Goal: Check status: Check status

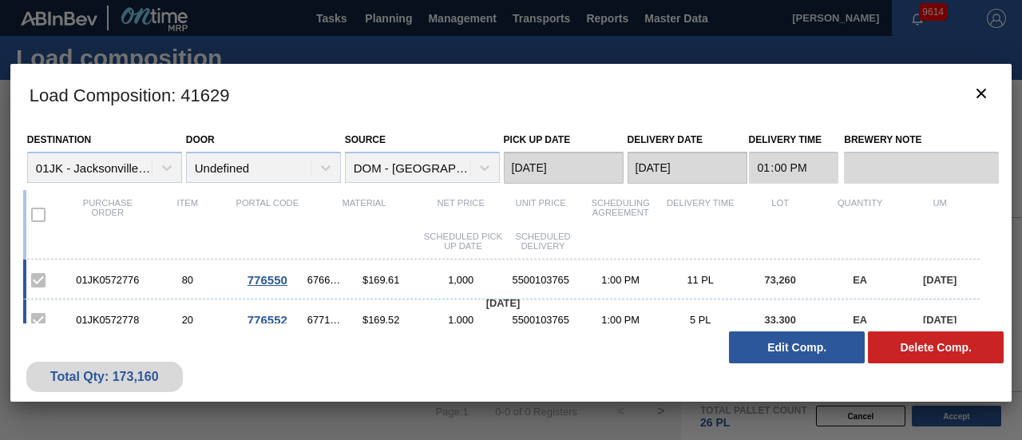
scroll to position [127, 0]
click at [971, 81] on button "botão de ícone" at bounding box center [981, 94] width 38 height 38
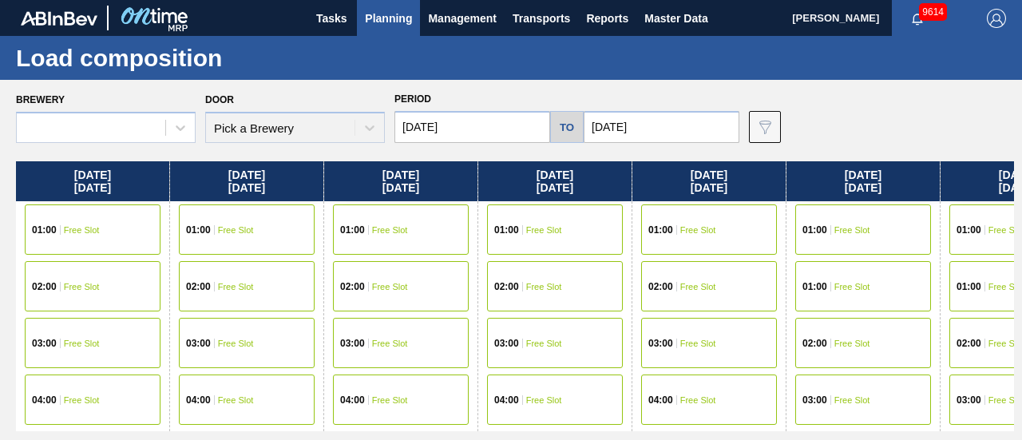
click at [394, 14] on span "Planning" at bounding box center [388, 18] width 47 height 19
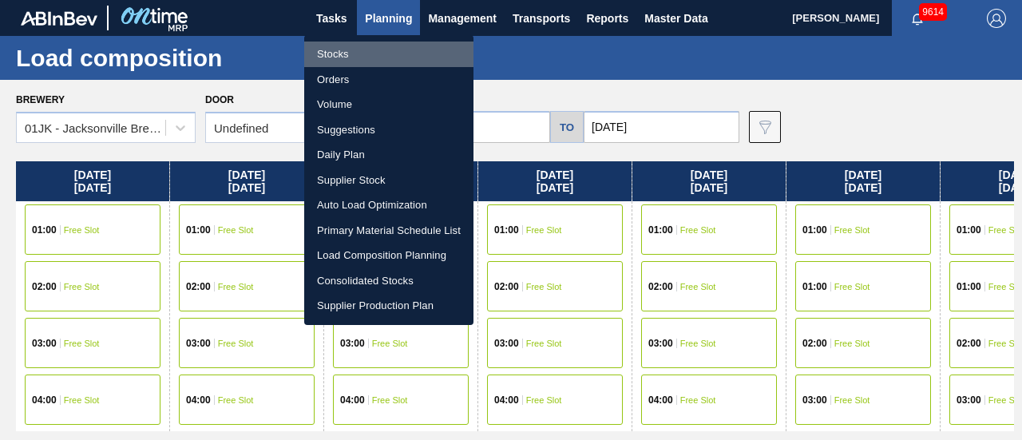
click at [341, 45] on li "Stocks" at bounding box center [388, 55] width 169 height 26
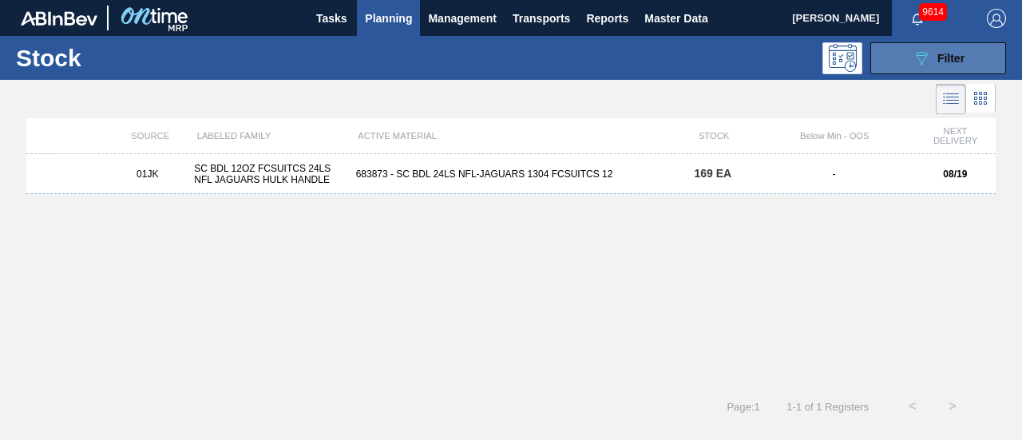
click at [915, 60] on icon "089F7B8B-B2A5-4AFE-B5C0-19BA573D28AC" at bounding box center [921, 58] width 19 height 19
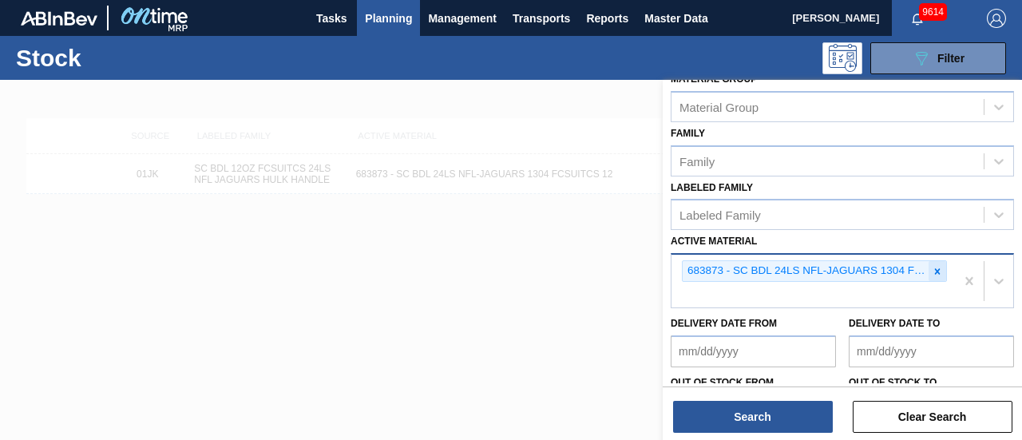
scroll to position [241, 0]
click at [931, 265] on icon at bounding box center [936, 270] width 11 height 11
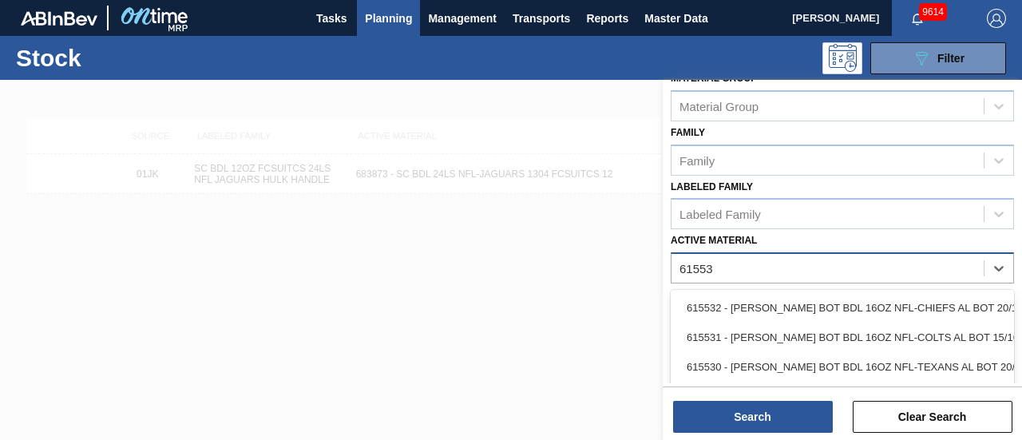
type Material "615537"
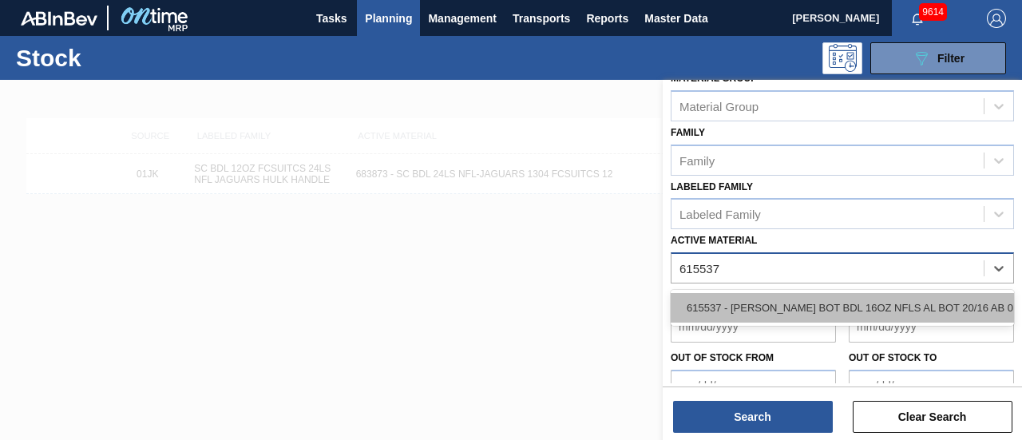
click at [908, 303] on div "615537 - [PERSON_NAME] BOT BDL 16OZ NFLS AL BOT 20/16 AB 0" at bounding box center [841, 308] width 343 height 30
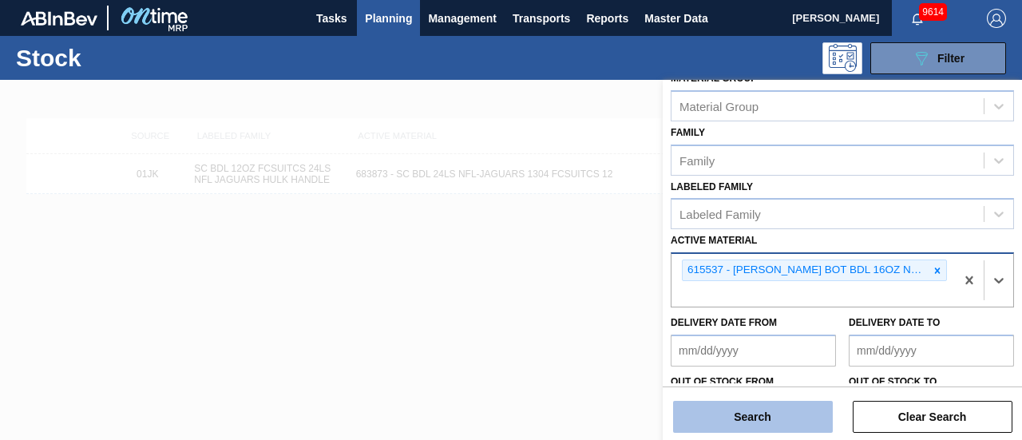
click at [745, 425] on button "Search" at bounding box center [753, 417] width 160 height 32
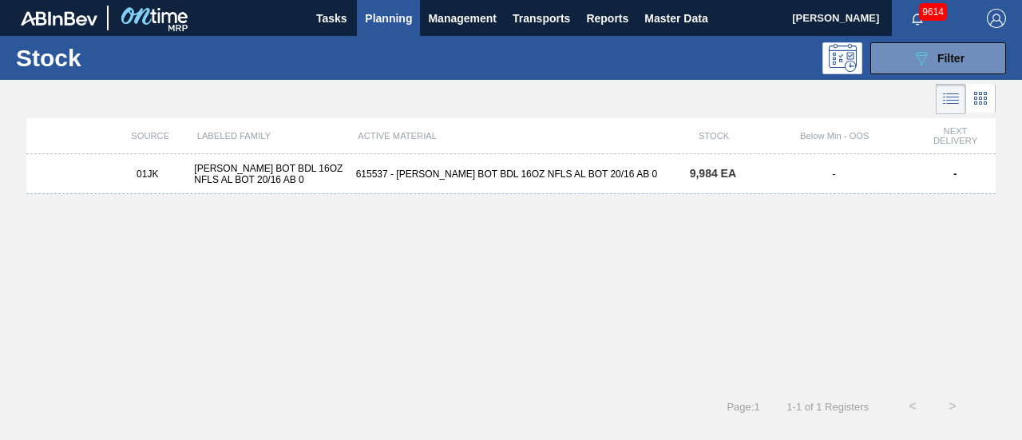
click at [661, 173] on div "615537 - [PERSON_NAME] BOT BDL 16OZ NFLS AL BOT 20/16 AB 0" at bounding box center [511, 173] width 323 height 11
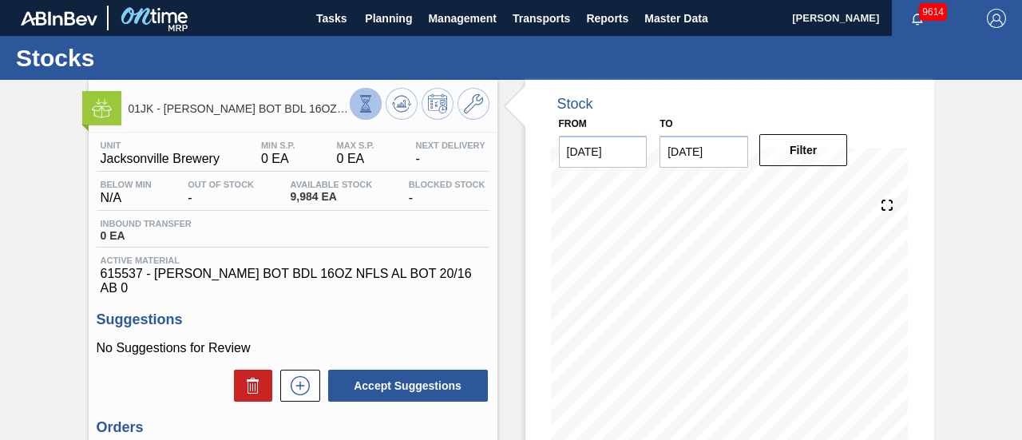
click at [359, 109] on icon at bounding box center [366, 104] width 18 height 18
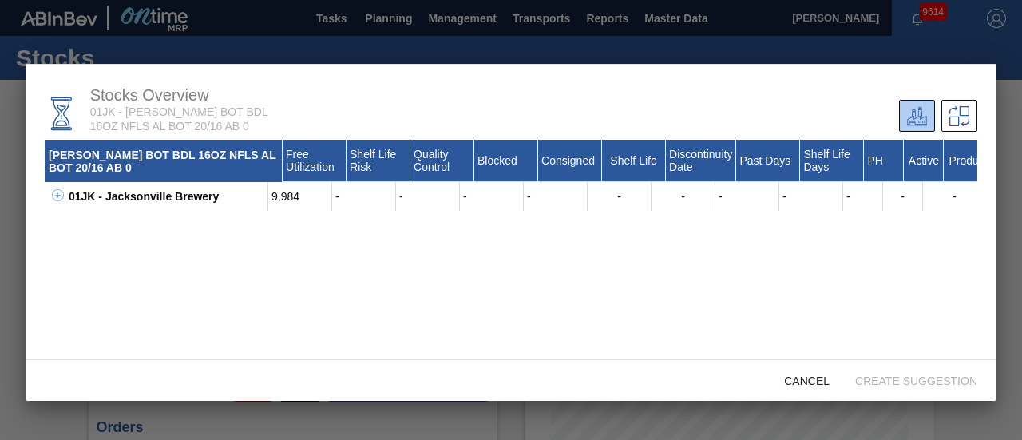
scroll to position [18, 0]
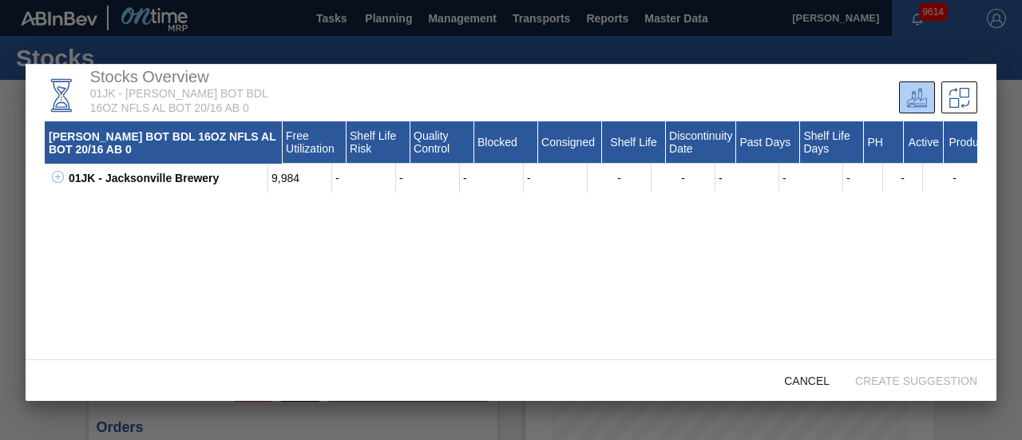
click at [60, 173] on icon at bounding box center [58, 177] width 12 height 12
